Goal: Task Accomplishment & Management: Use online tool/utility

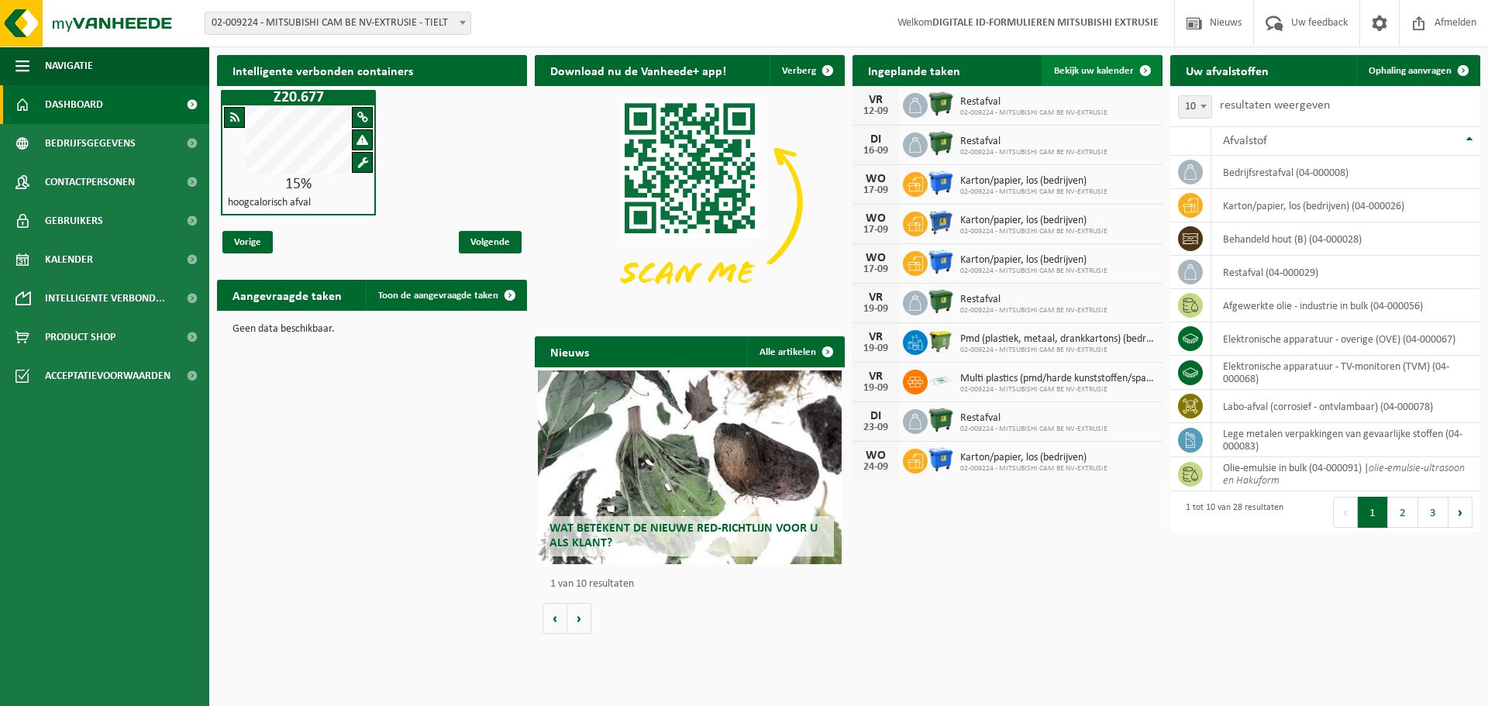
click at [1086, 64] on link "Bekijk uw kalender" at bounding box center [1101, 70] width 119 height 31
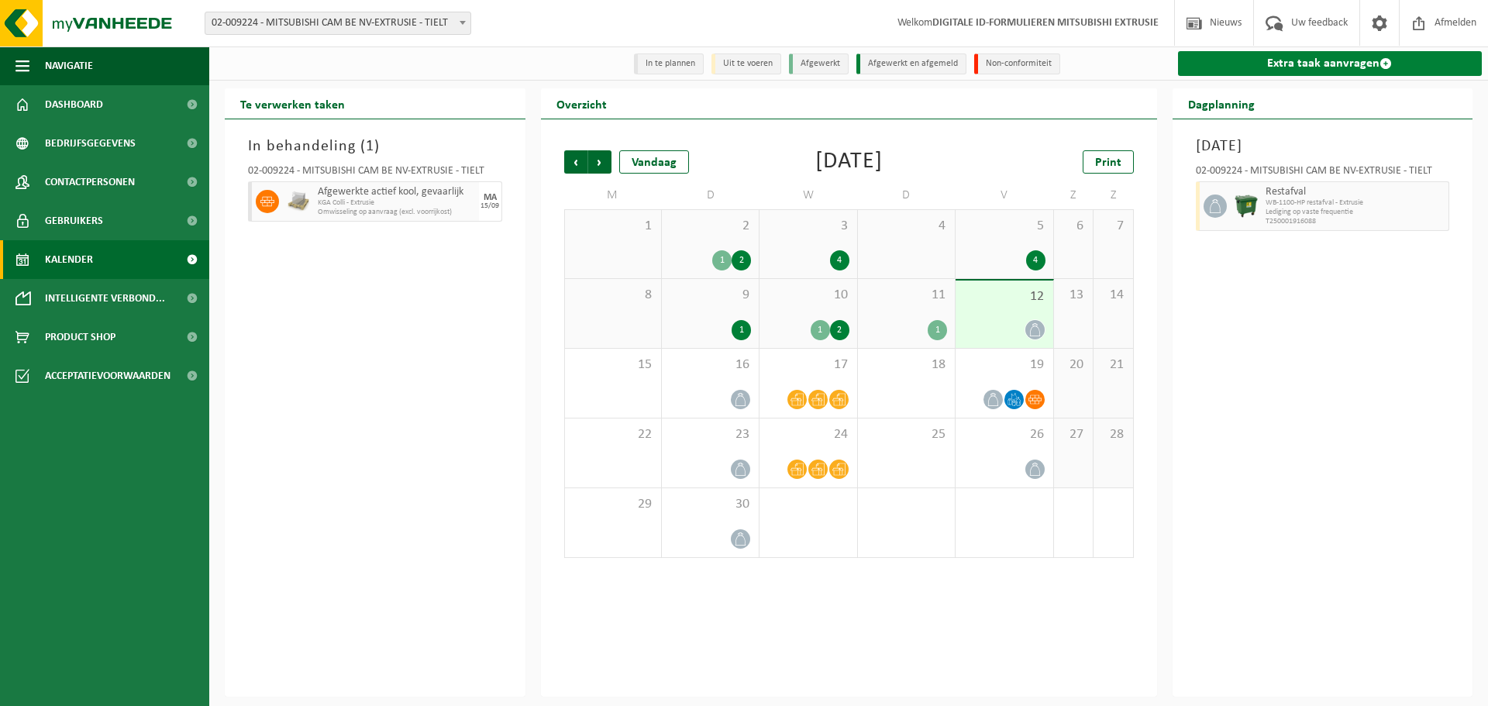
click at [1291, 53] on link "Extra taak aanvragen" at bounding box center [1330, 63] width 305 height 25
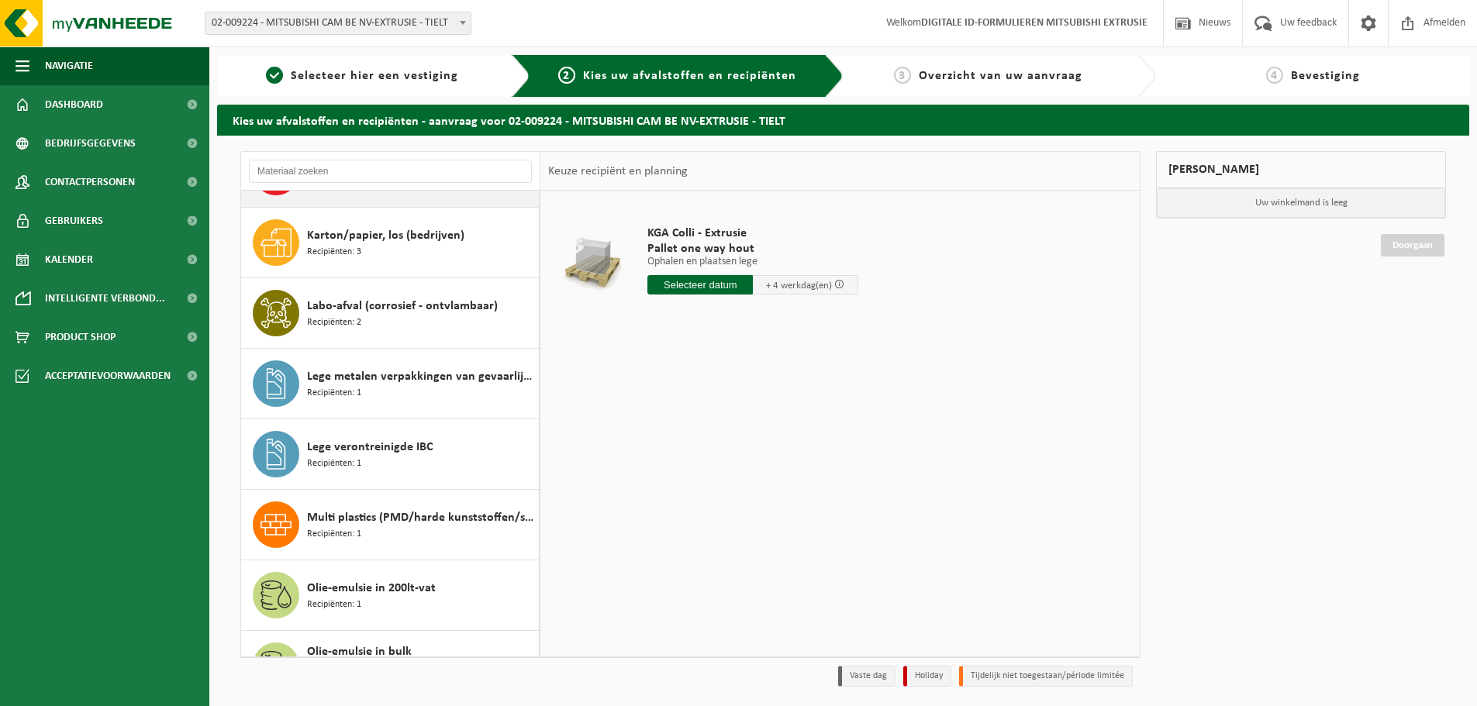
scroll to position [775, 0]
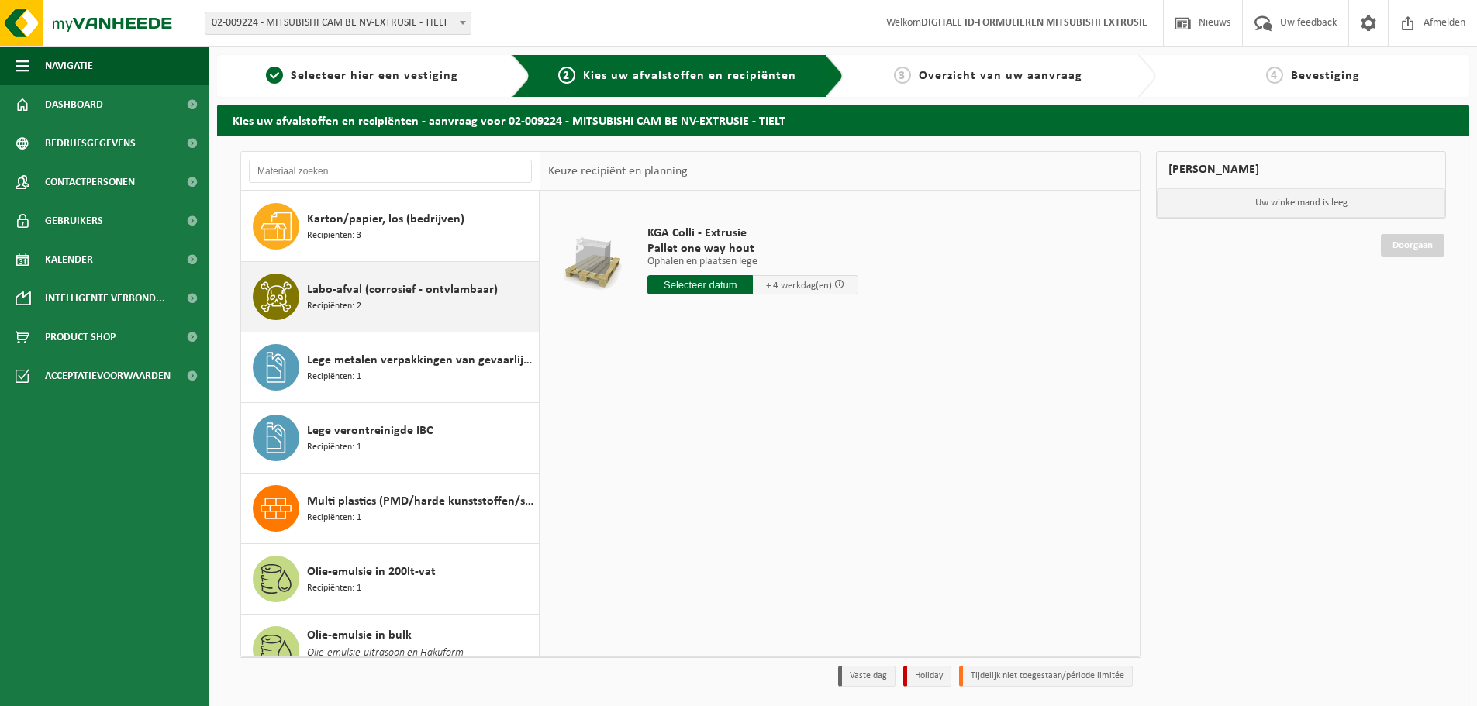
click at [345, 308] on span "Recipiënten: 2" at bounding box center [334, 306] width 54 height 15
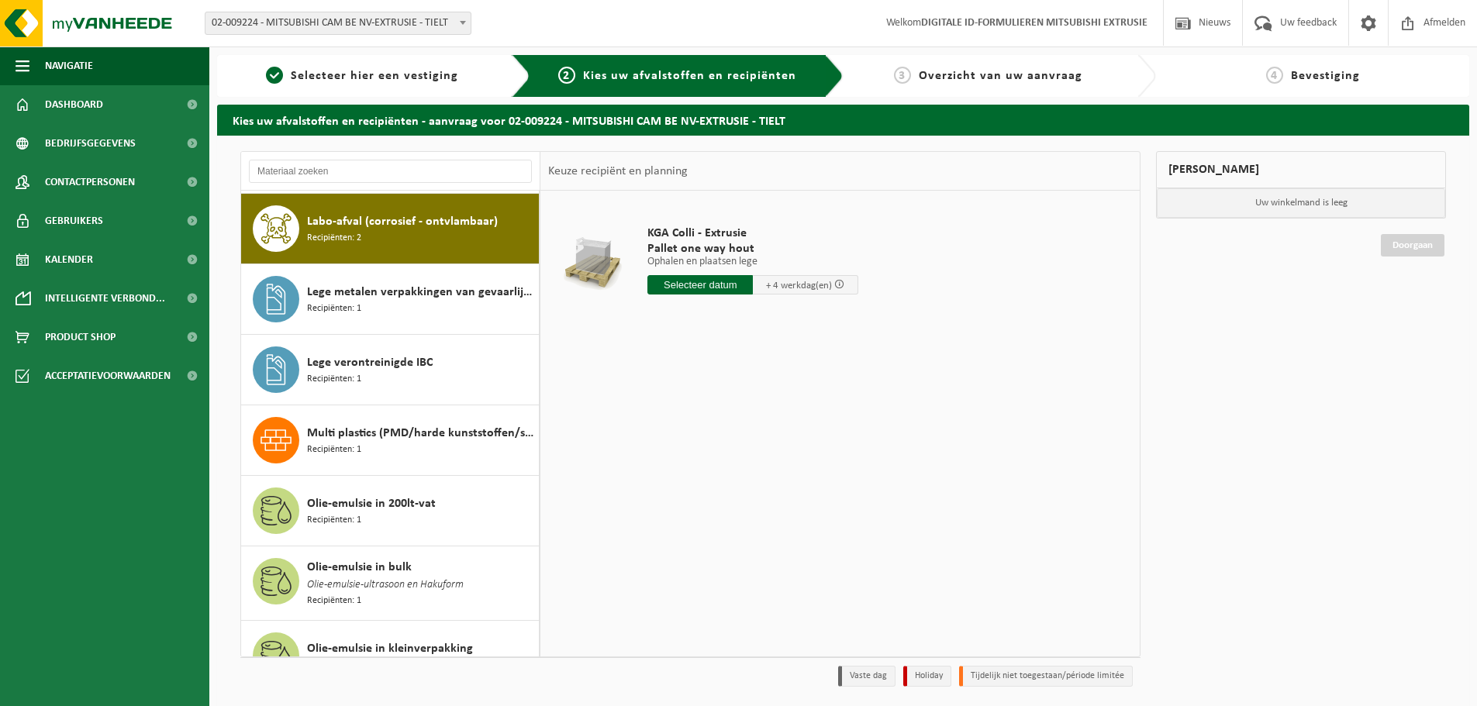
scroll to position [846, 0]
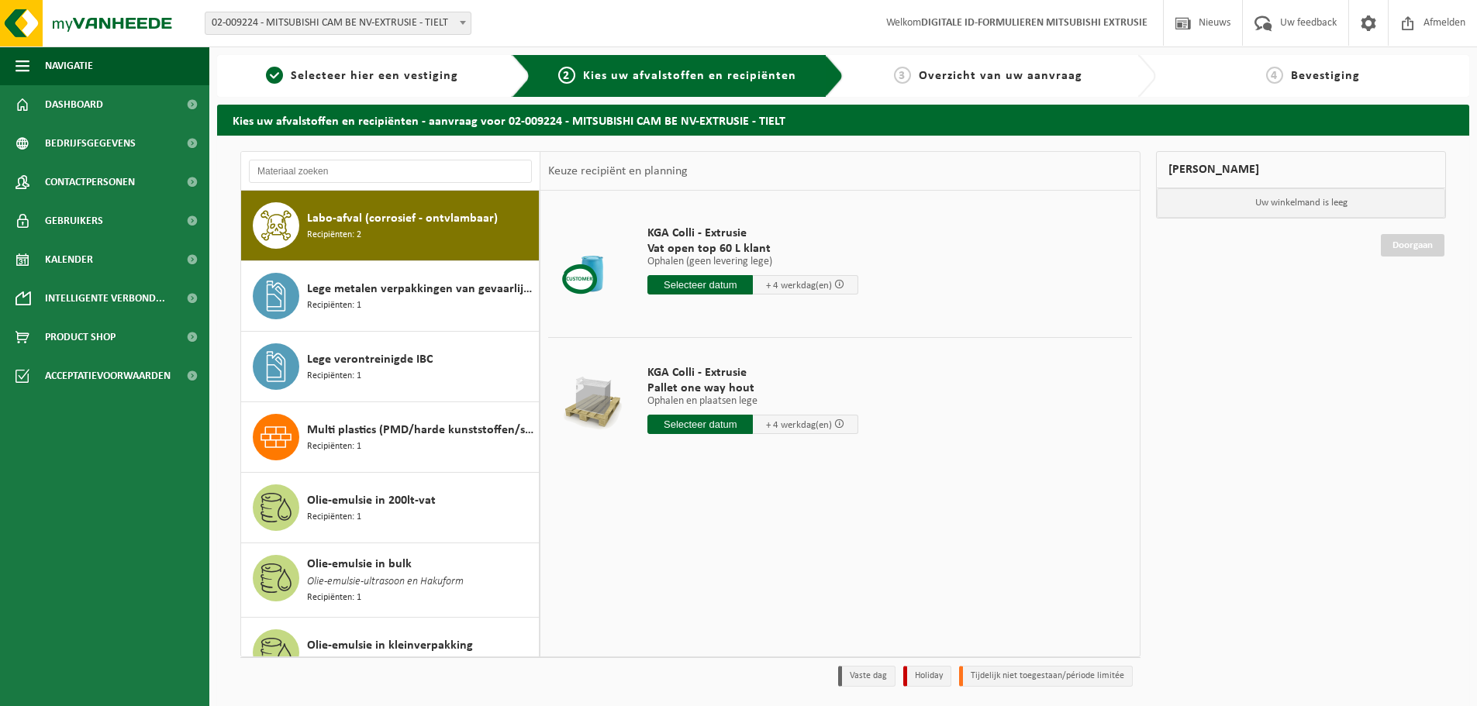
click at [722, 423] on input "text" at bounding box center [699, 424] width 105 height 19
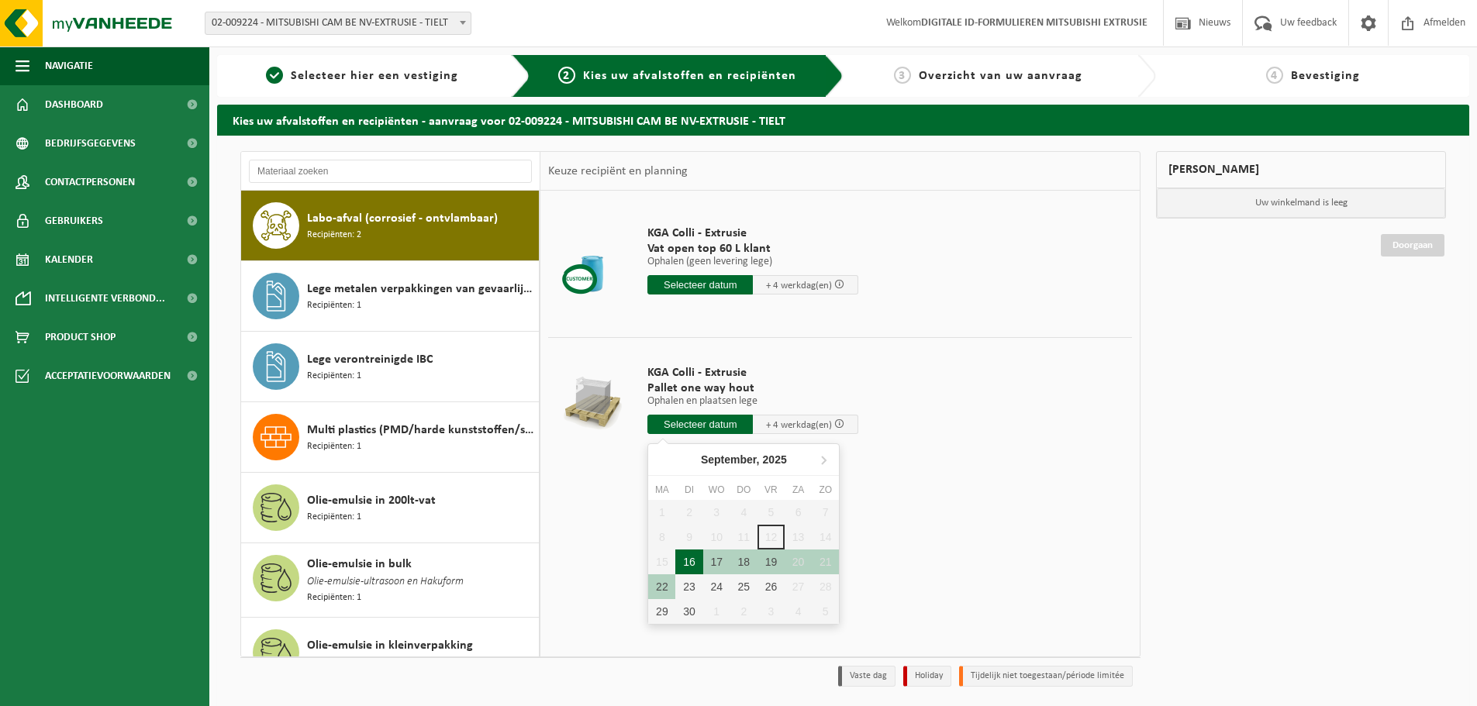
click at [679, 561] on div "16" at bounding box center [688, 562] width 27 height 25
type input "Van 2025-09-16"
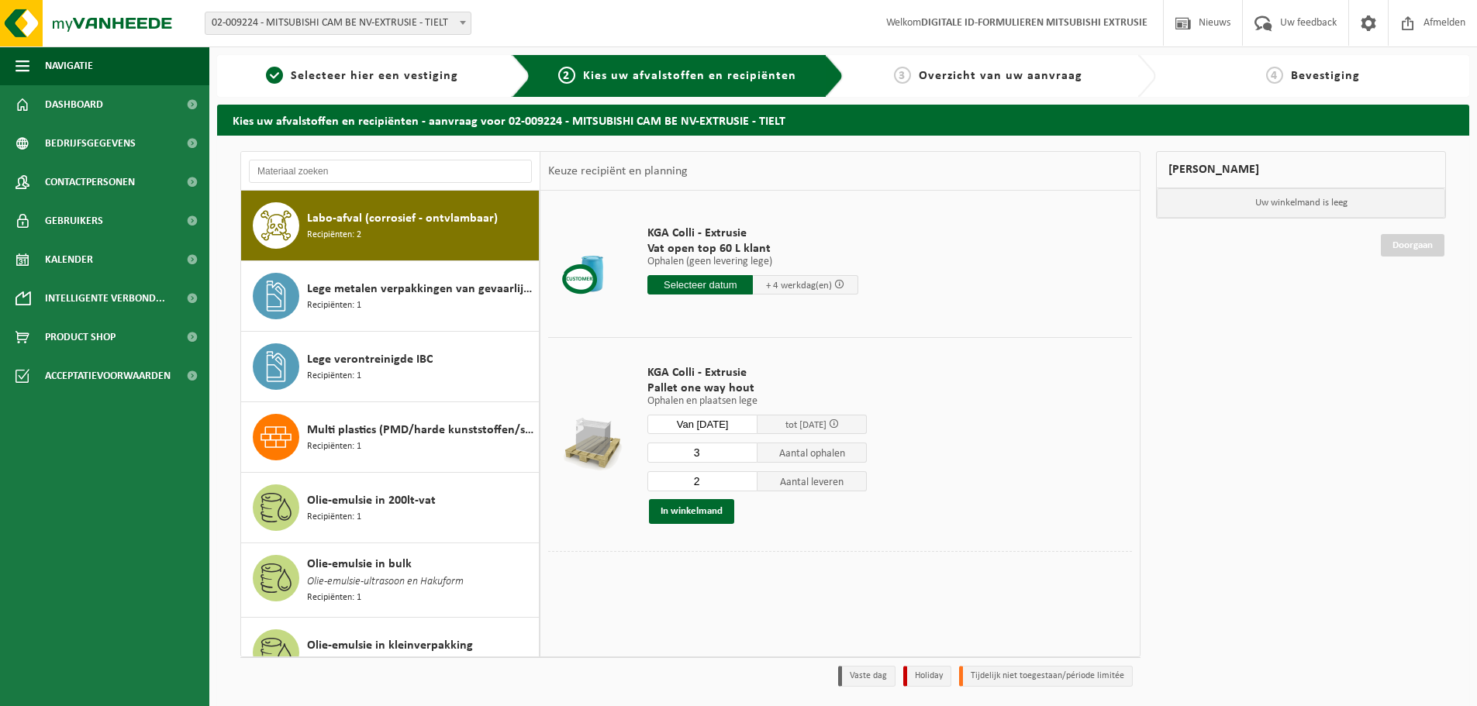
click at [748, 446] on input "3" at bounding box center [702, 453] width 110 height 20
type input "4"
click at [748, 446] on input "4" at bounding box center [702, 453] width 110 height 20
click at [746, 484] on input "1" at bounding box center [702, 481] width 110 height 20
type input "0"
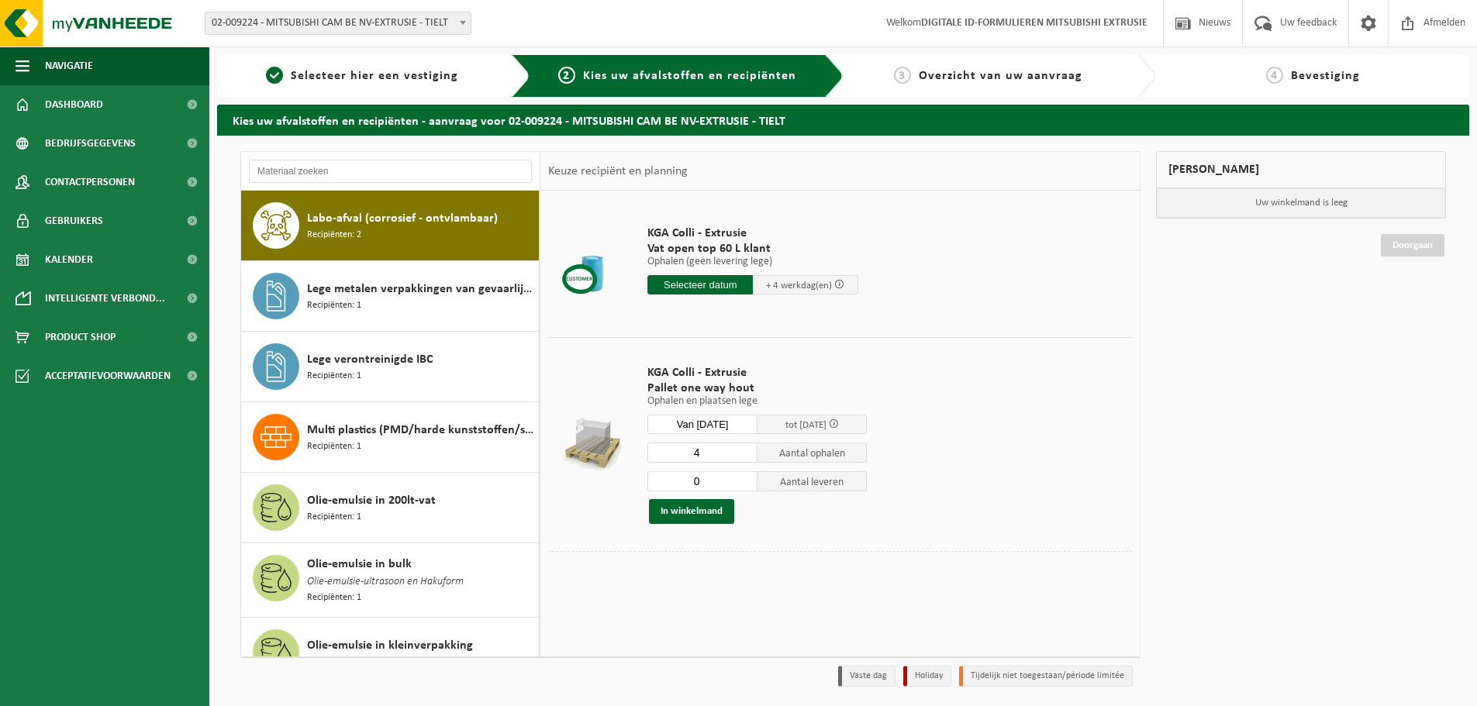
click at [746, 484] on input "0" at bounding box center [702, 481] width 110 height 20
click at [705, 520] on button "In winkelmand" at bounding box center [691, 511] width 85 height 25
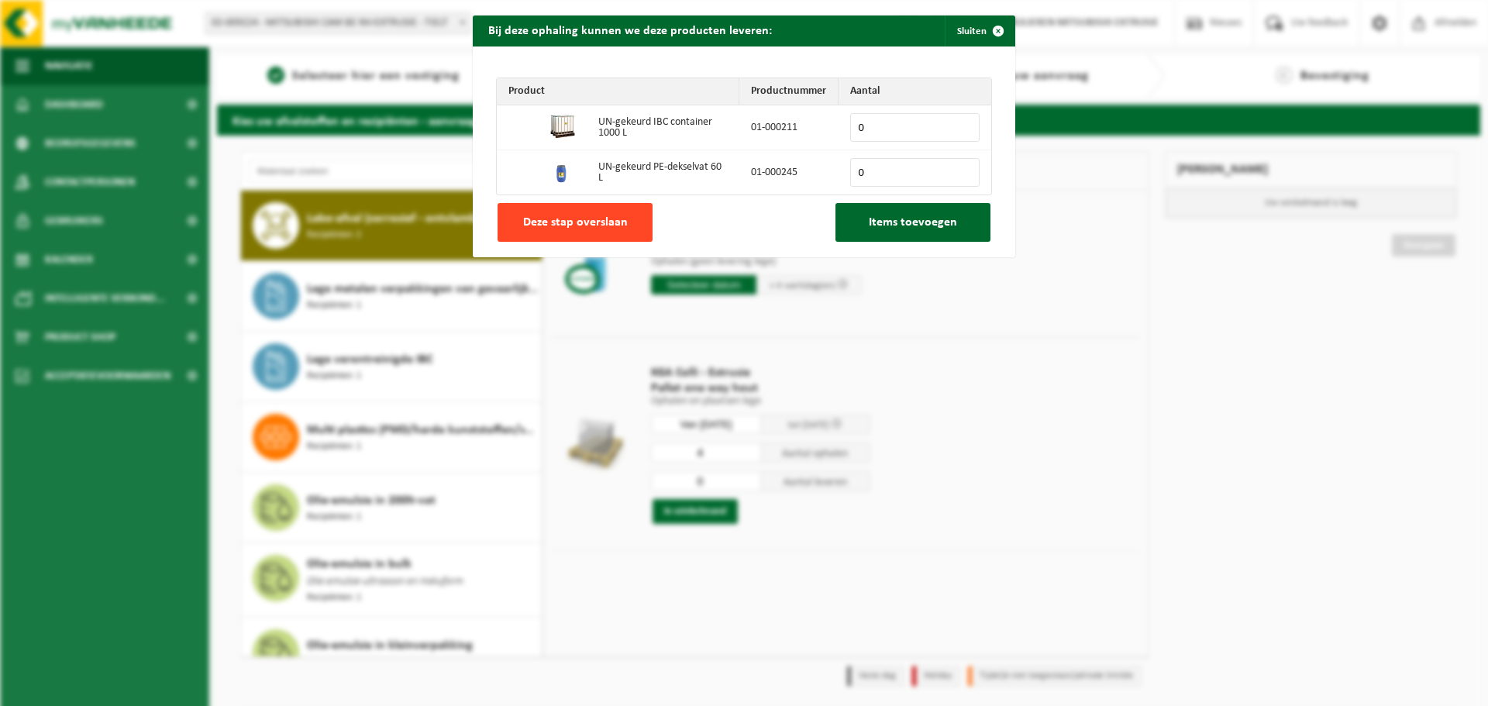
click at [597, 224] on span "Deze stap overslaan" at bounding box center [575, 222] width 105 height 12
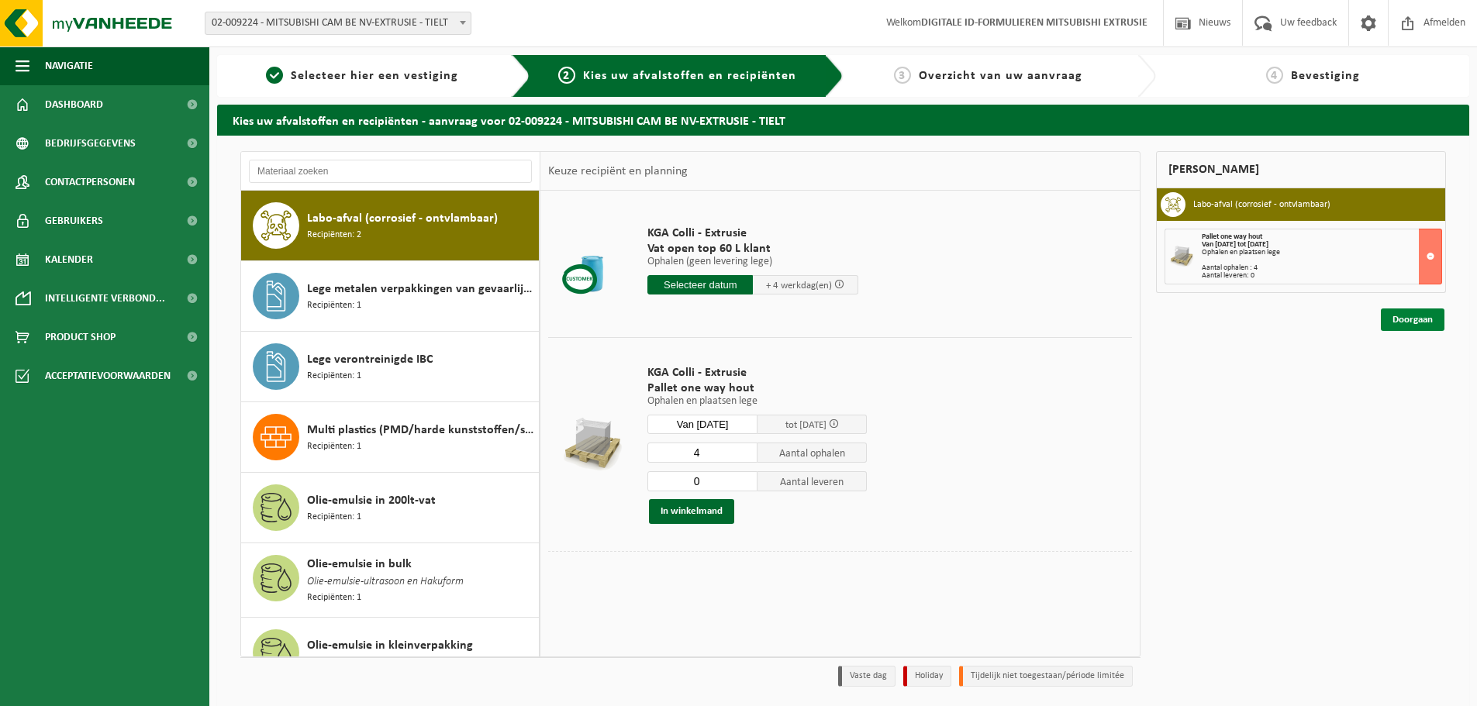
click at [1393, 326] on link "Doorgaan" at bounding box center [1412, 319] width 64 height 22
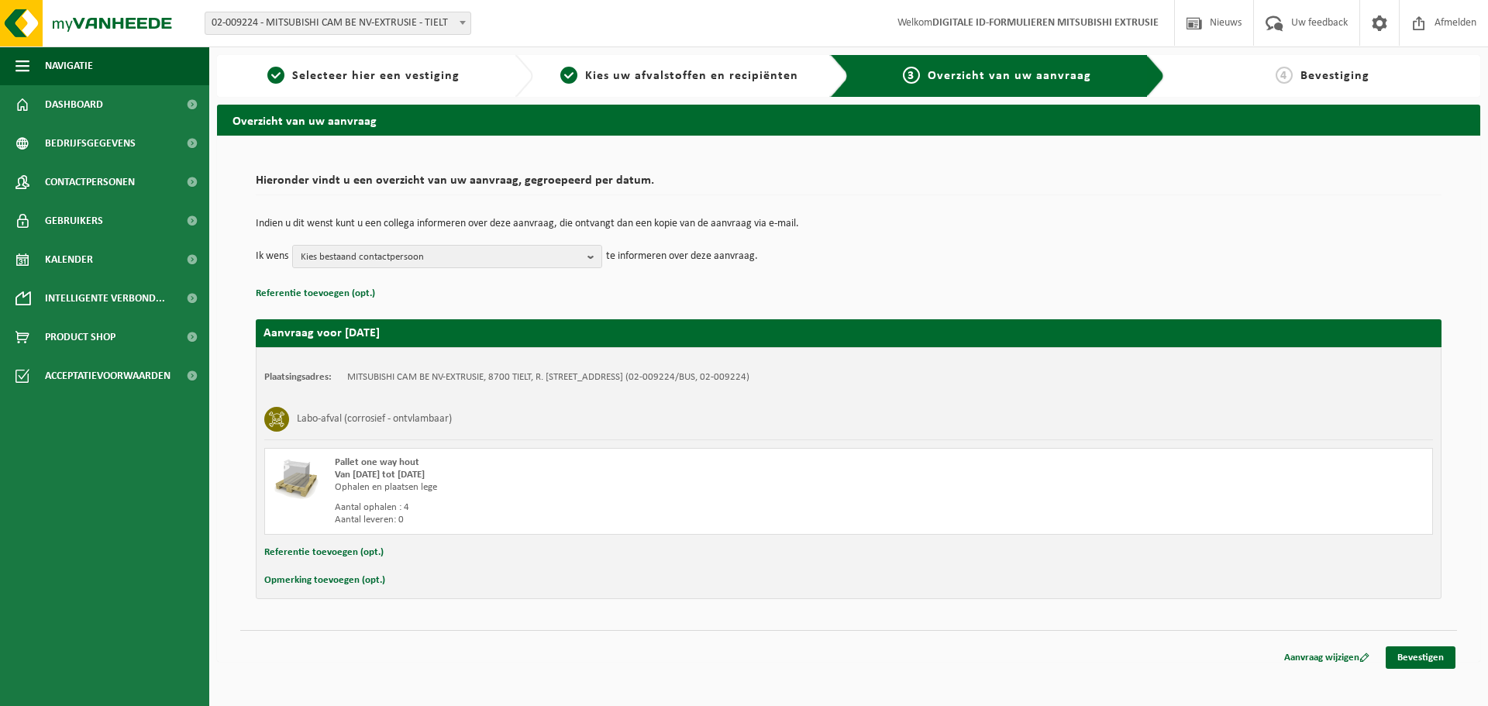
click at [491, 242] on td "Indien u dit wenst kunt u een collega informeren over deze aanvraag, die ontvan…" at bounding box center [849, 232] width 1186 height 26
click at [493, 253] on span "Kies bestaand contactpersoon" at bounding box center [441, 257] width 281 height 23
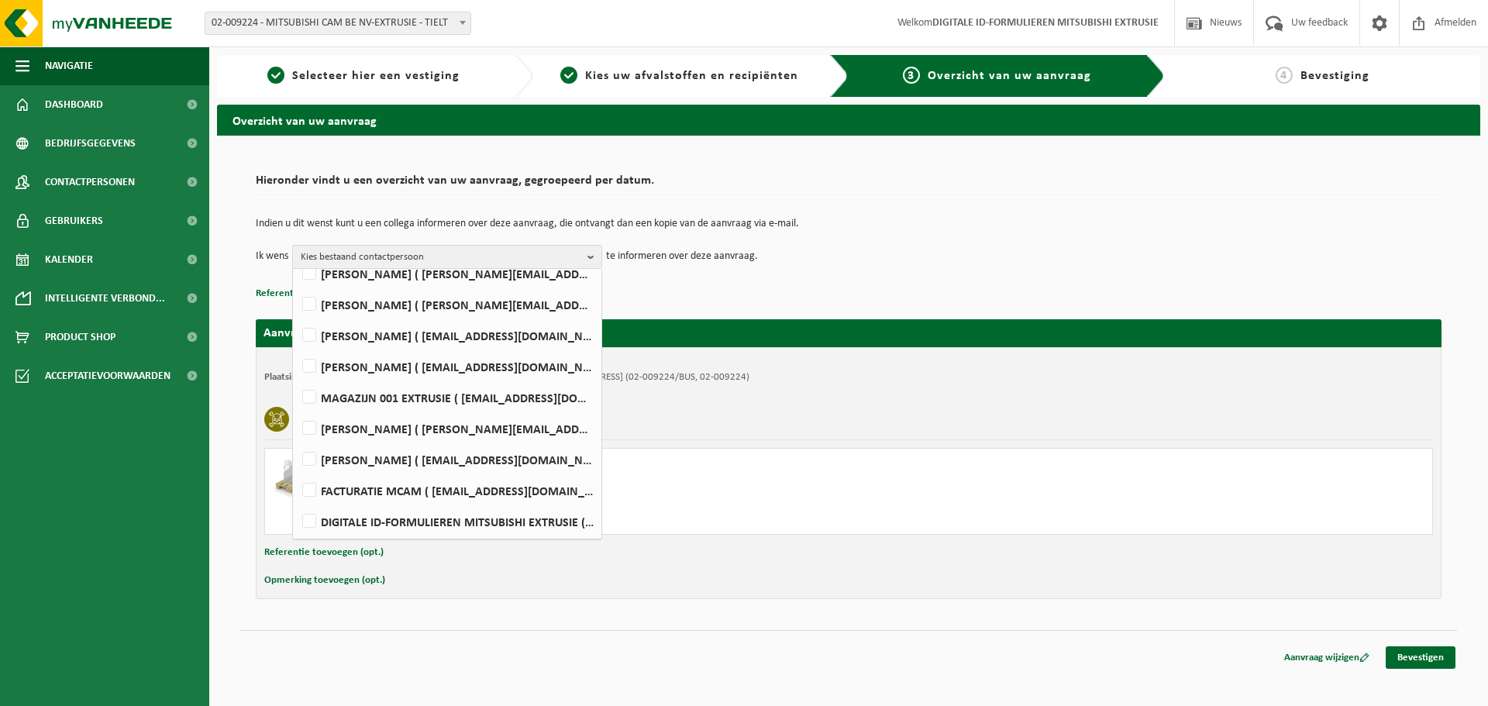
scroll to position [350, 0]
click at [444, 519] on label "Kris Willaert ( kris.willaert@mcgc.com )" at bounding box center [446, 519] width 295 height 23
click at [297, 501] on input "Kris Willaert ( kris.willaert@mcgc.com )" at bounding box center [296, 500] width 1 height 1
checkbox input "true"
click at [921, 274] on div "Indien u dit wenst kunt u een collega informeren over deze aanvraag, die ontvan…" at bounding box center [849, 243] width 1186 height 81
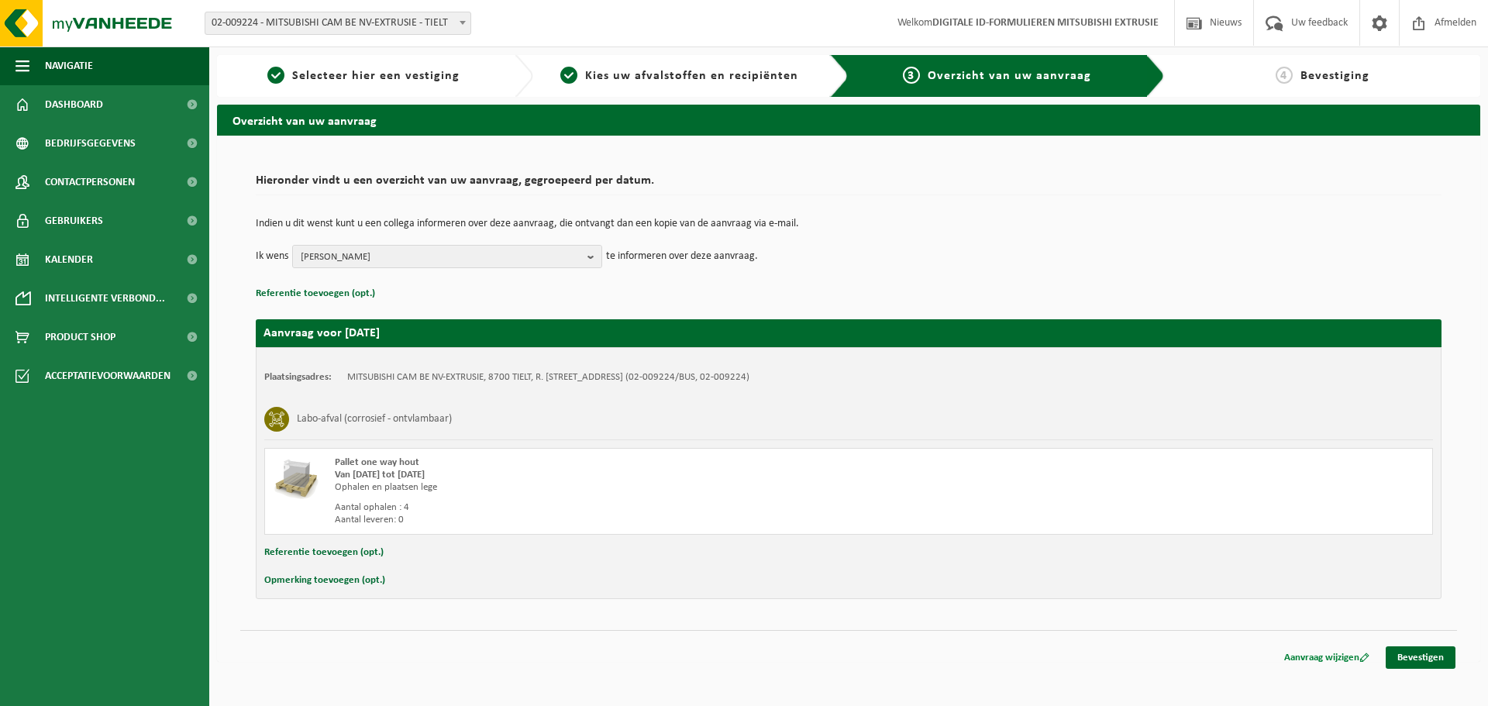
click at [1312, 658] on link "Aanvraag wijzigen" at bounding box center [1327, 657] width 109 height 22
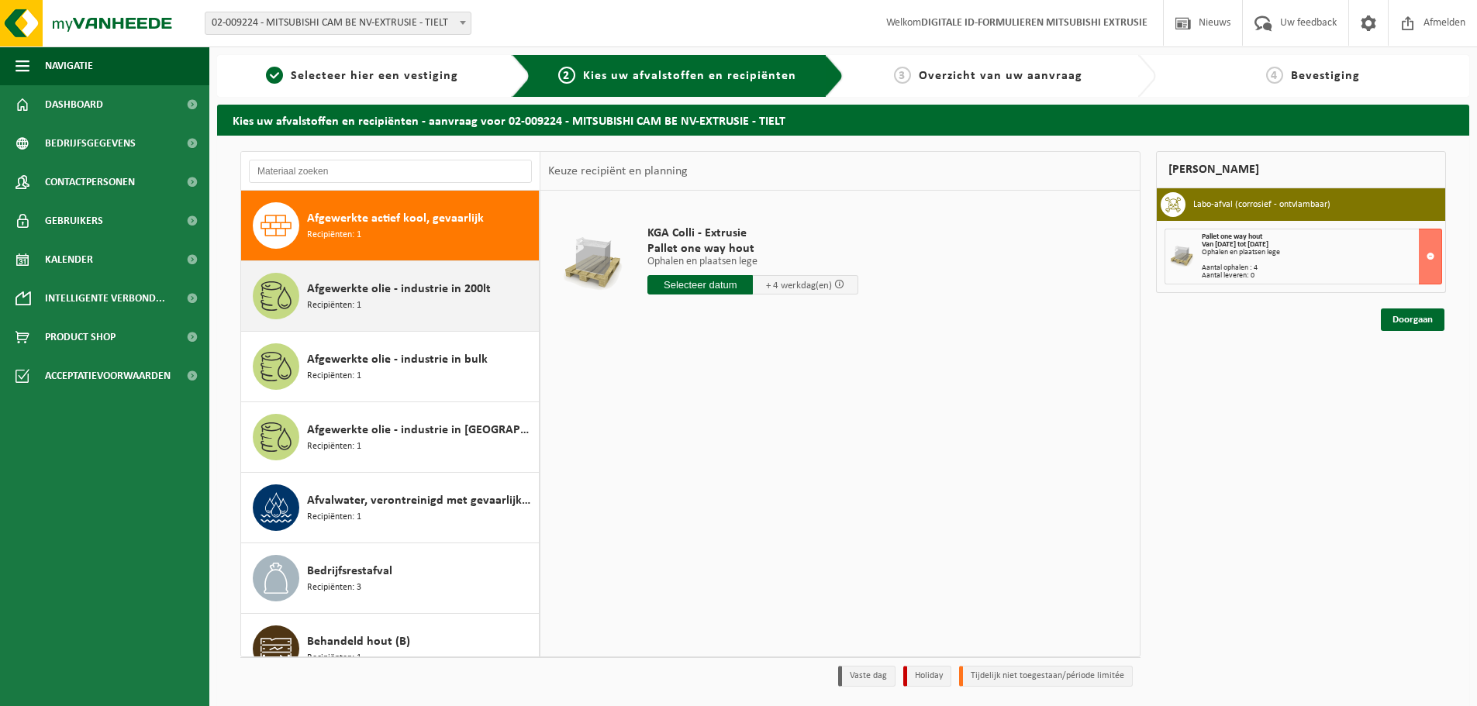
click at [419, 304] on div "Afgewerkte olie - industrie in 200lt Recipiënten: 1" at bounding box center [421, 296] width 228 height 47
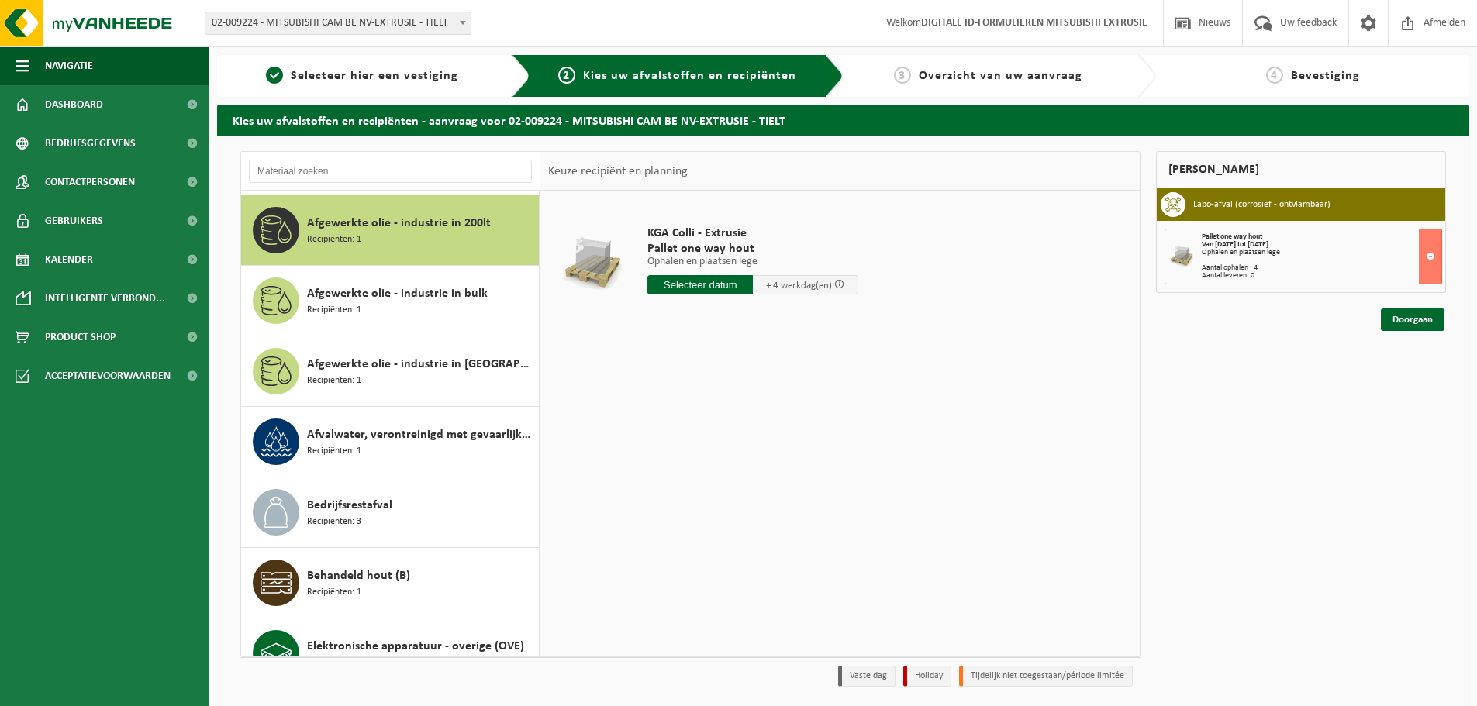
scroll to position [71, 0]
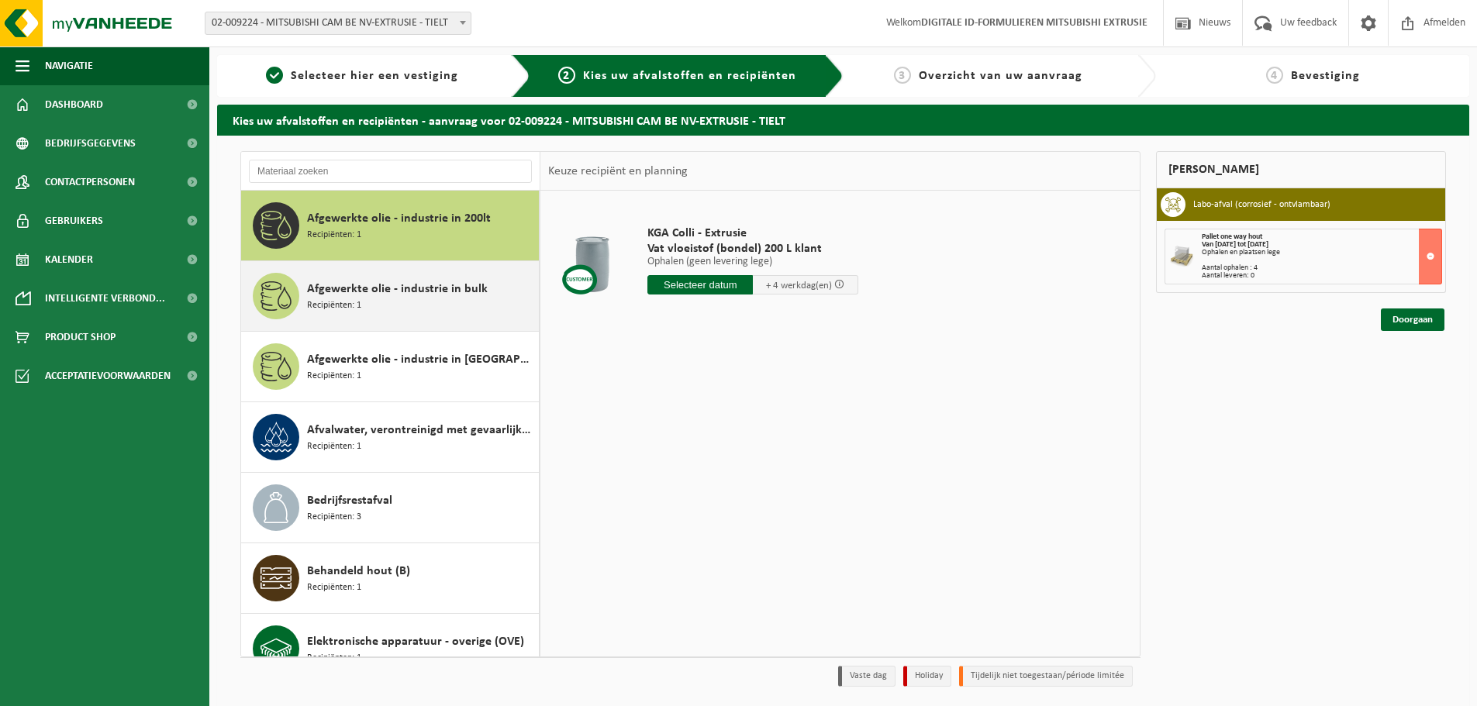
click at [457, 303] on div "Afgewerkte olie - industrie in bulk Recipiënten: 1" at bounding box center [421, 296] width 228 height 47
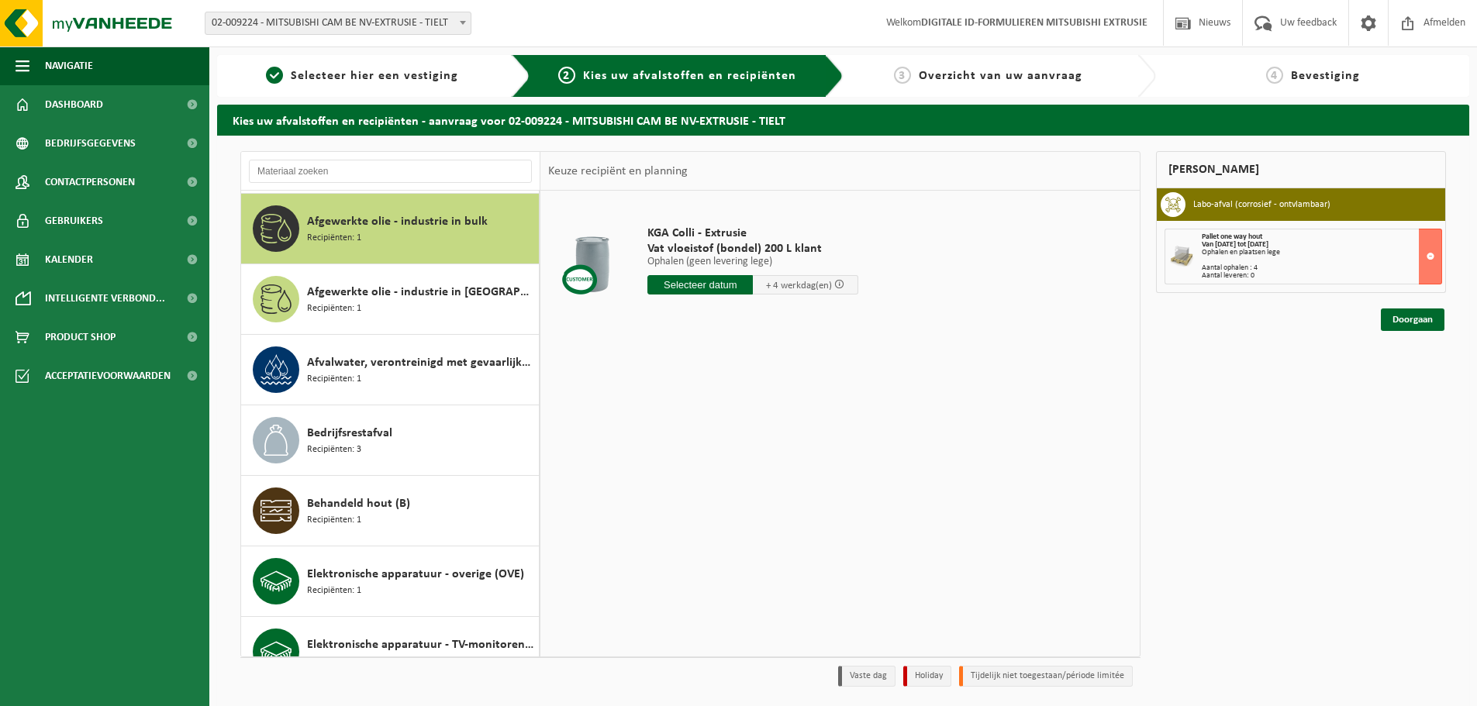
scroll to position [141, 0]
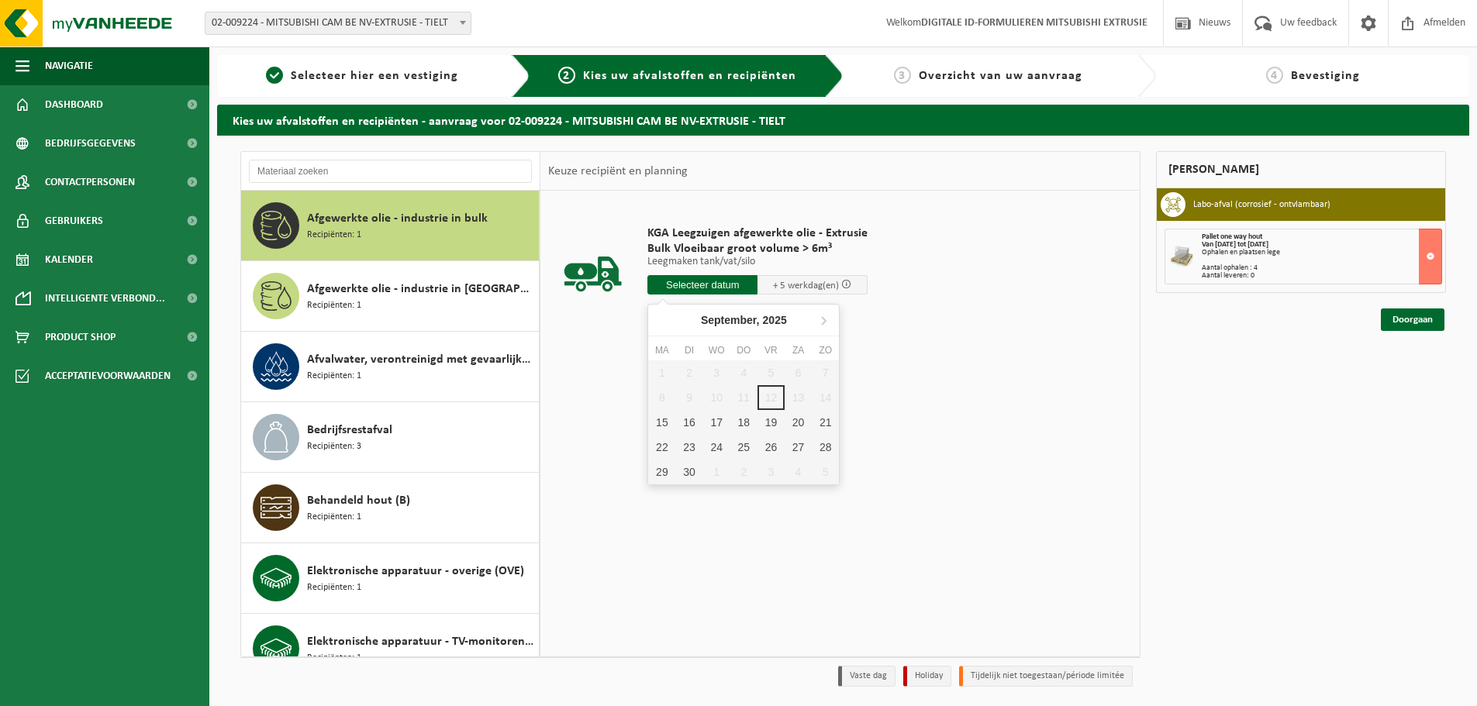
click at [723, 288] on input "text" at bounding box center [702, 284] width 110 height 19
click at [663, 426] on div "15" at bounding box center [661, 422] width 27 height 25
type input "Van 2025-09-15"
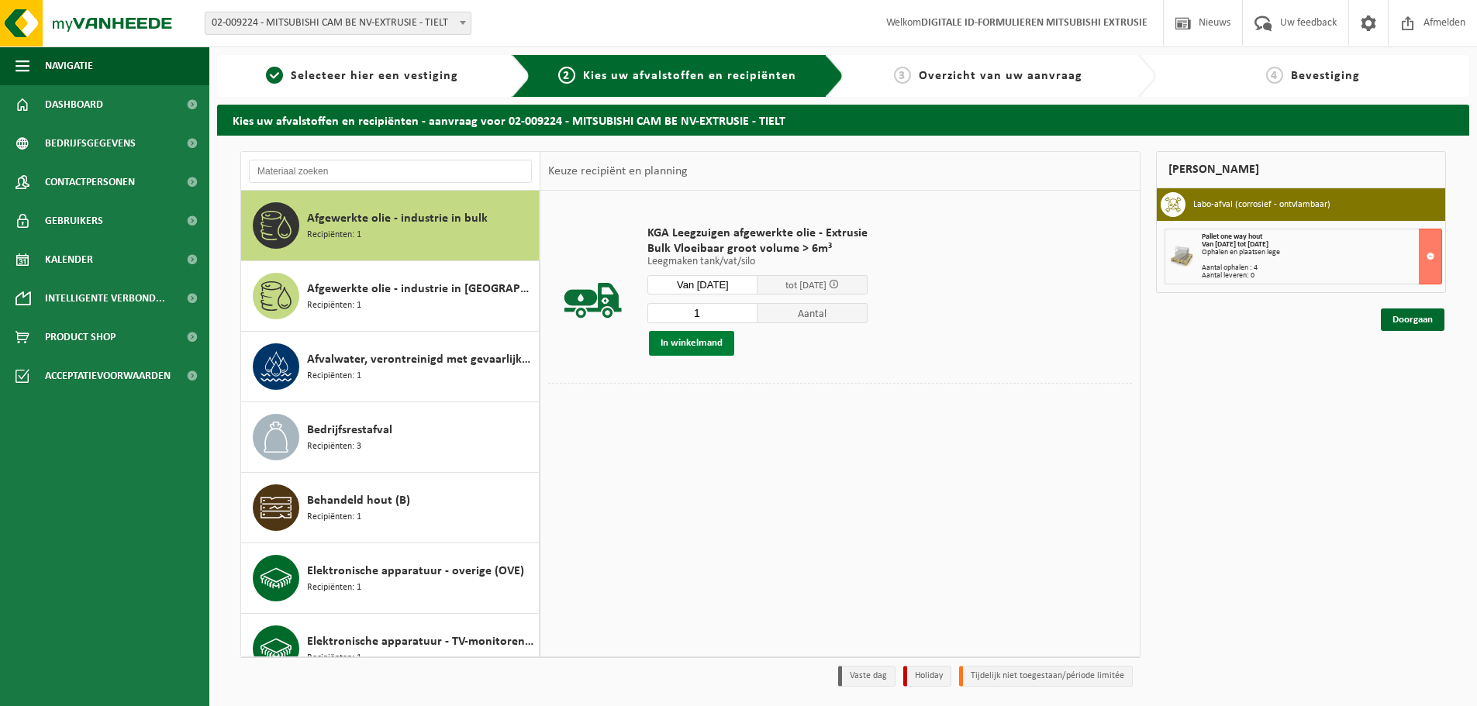
click at [696, 339] on button "In winkelmand" at bounding box center [691, 343] width 85 height 25
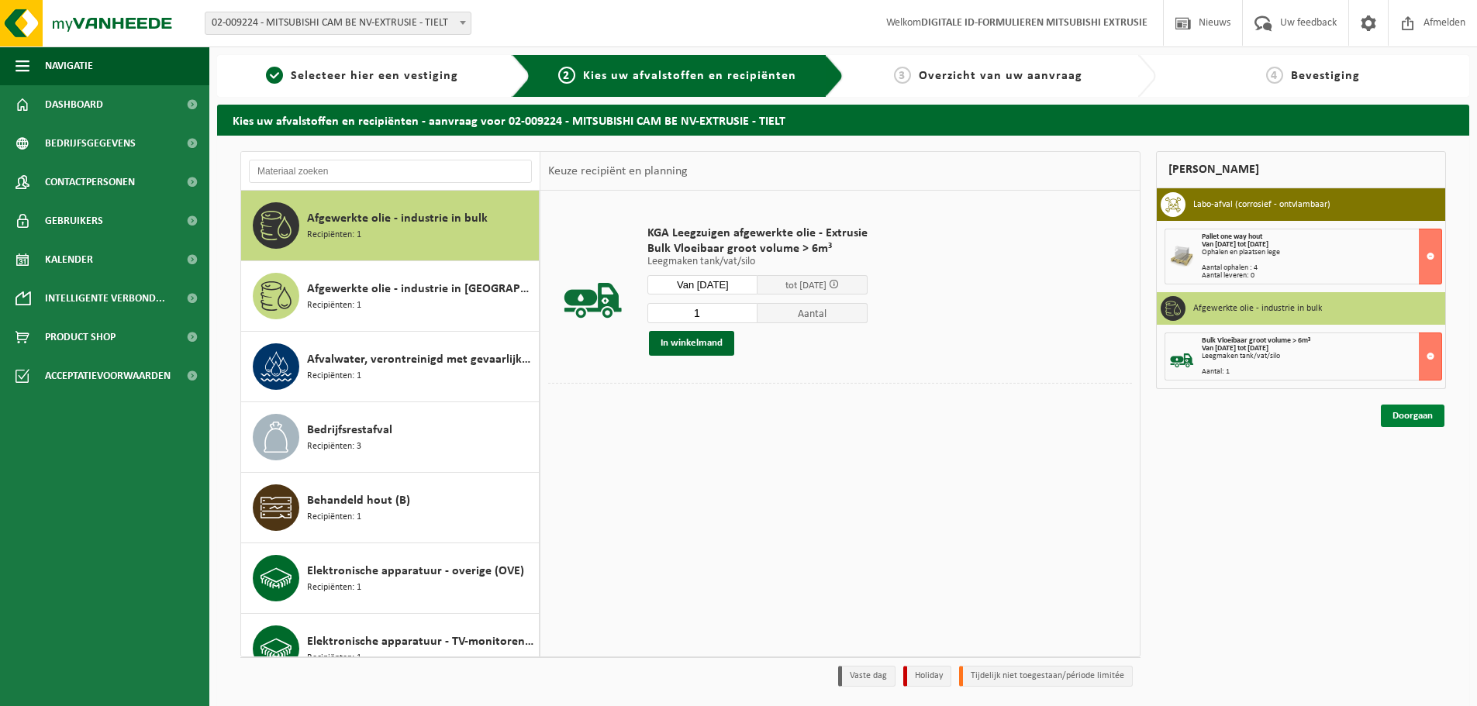
click at [1435, 417] on link "Doorgaan" at bounding box center [1412, 416] width 64 height 22
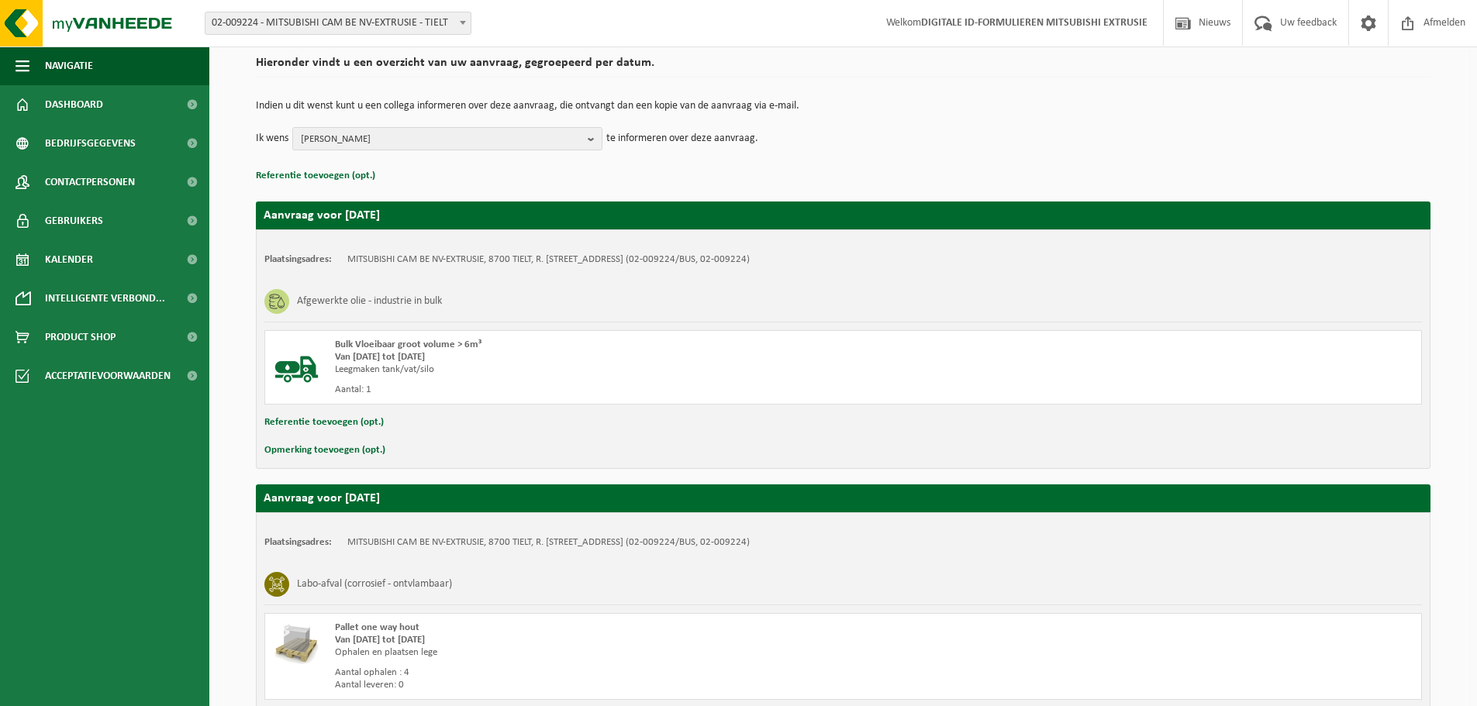
scroll to position [254, 0]
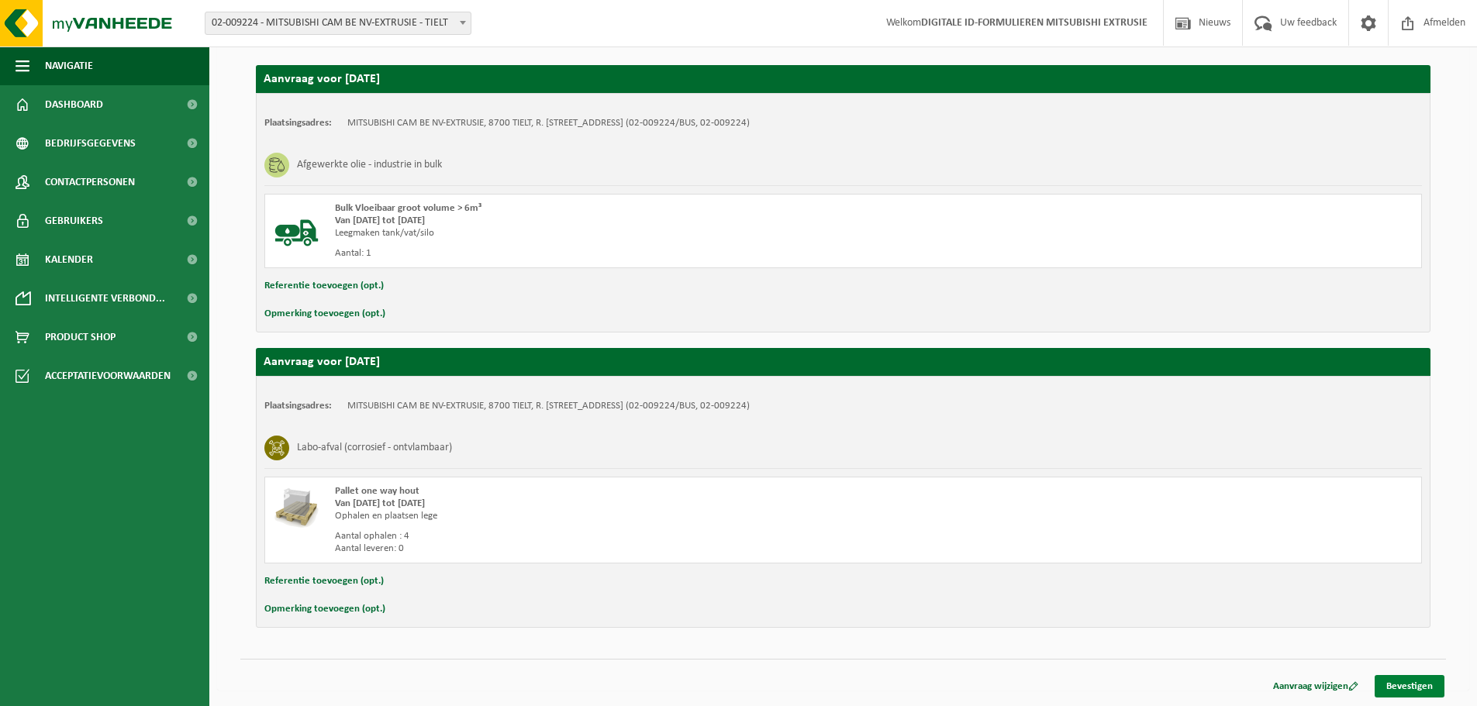
click at [1429, 690] on link "Bevestigen" at bounding box center [1409, 686] width 70 height 22
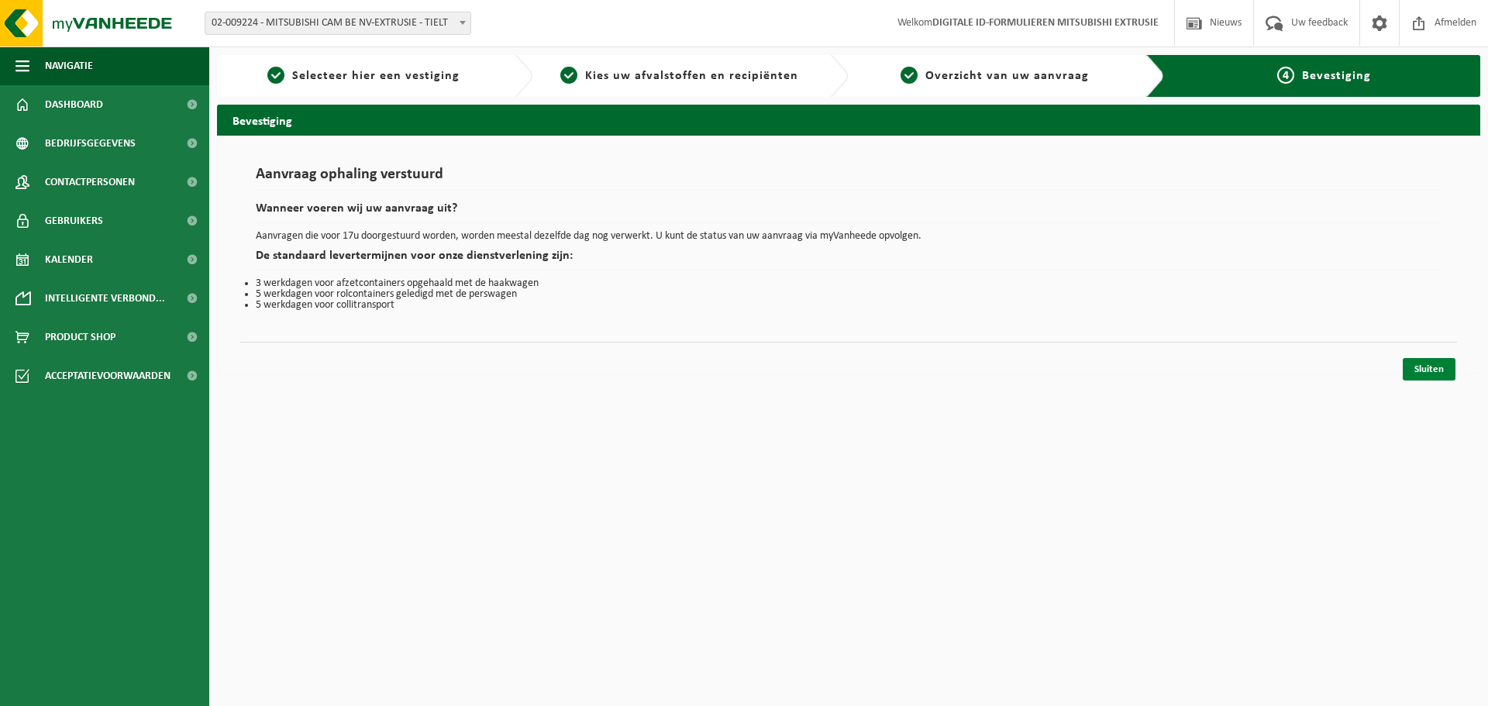
click at [1425, 375] on link "Sluiten" at bounding box center [1429, 369] width 53 height 22
